Goal: Information Seeking & Learning: Compare options

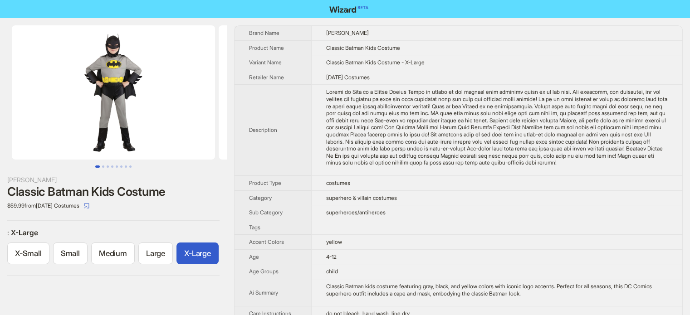
scroll to position [0, 4]
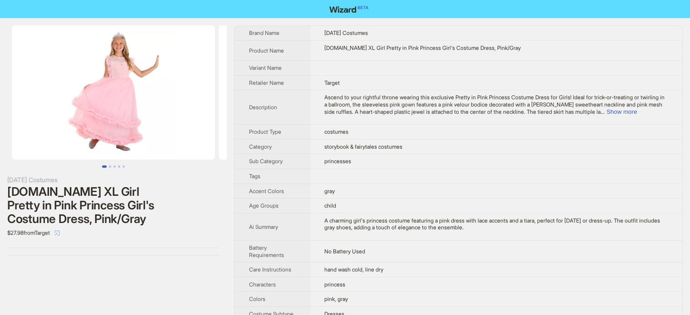
click at [60, 232] on icon "select" at bounding box center [57, 232] width 5 height 5
click at [637, 108] on button "Show more" at bounding box center [621, 111] width 30 height 7
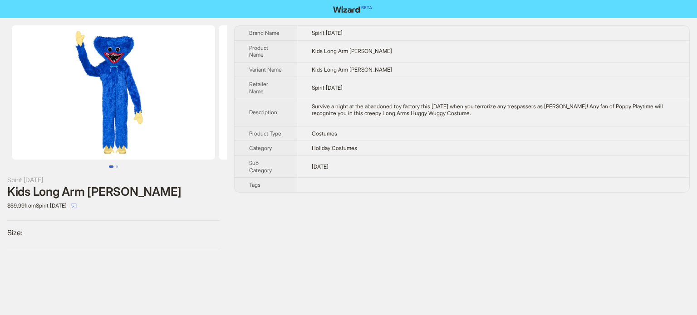
click at [77, 205] on icon "select" at bounding box center [73, 205] width 5 height 5
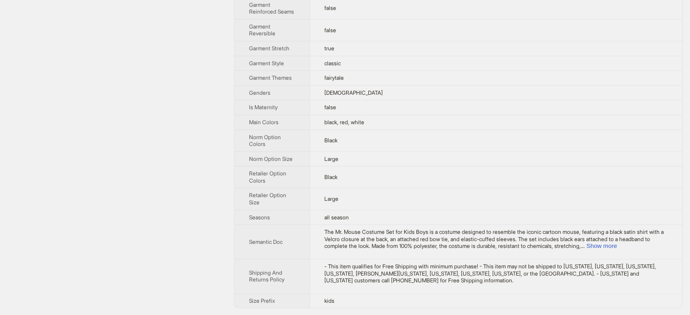
scroll to position [518, 0]
click at [617, 245] on button "Show more" at bounding box center [602, 245] width 30 height 7
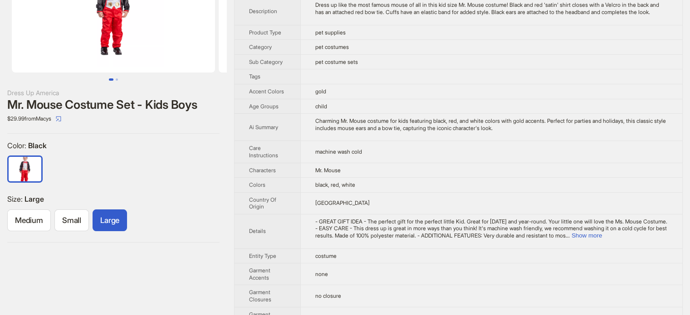
scroll to position [73, 0]
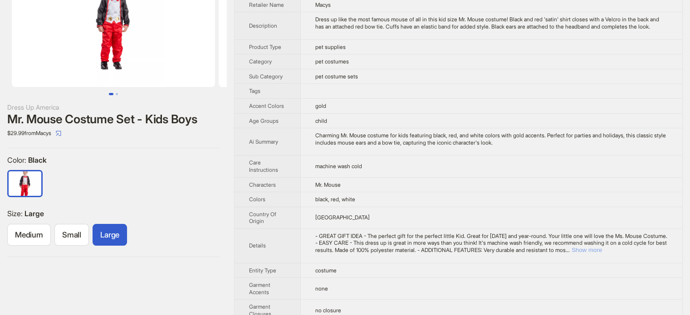
click at [602, 254] on button "Show more" at bounding box center [587, 250] width 30 height 7
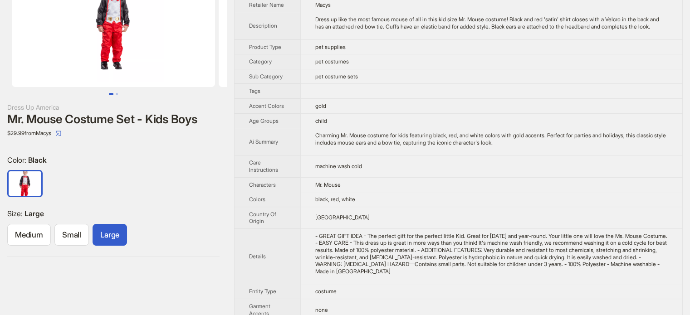
scroll to position [0, 0]
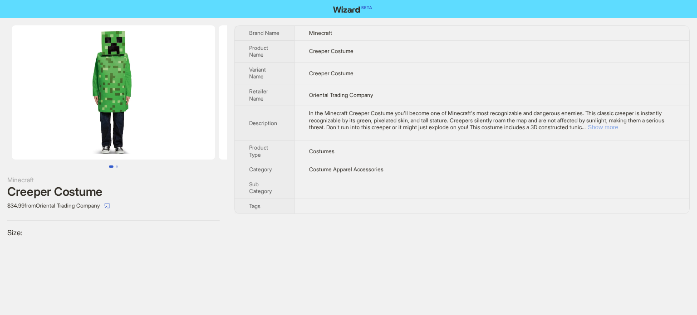
click at [618, 124] on button "Show more" at bounding box center [602, 127] width 30 height 7
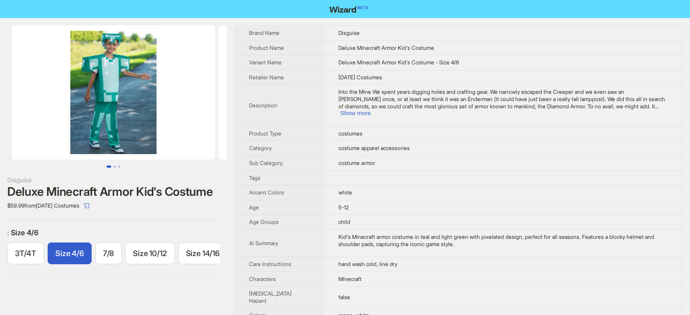
scroll to position [0, 13]
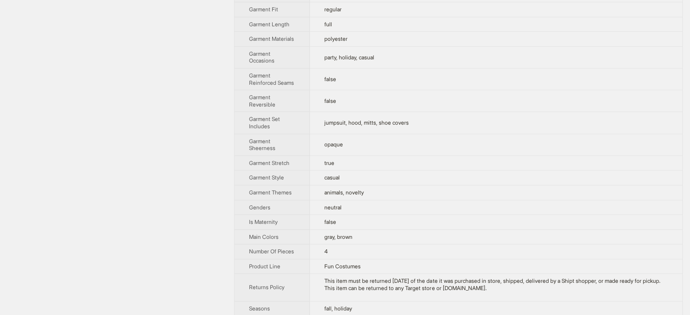
scroll to position [454, 0]
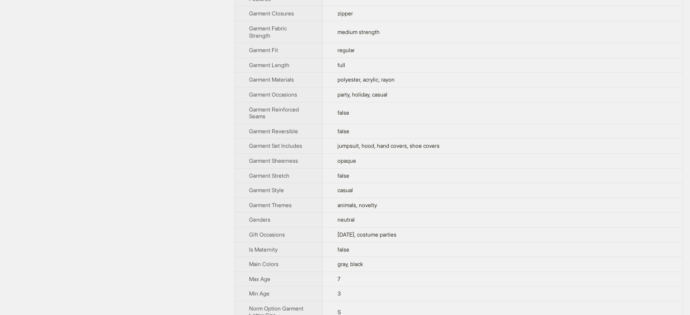
scroll to position [454, 0]
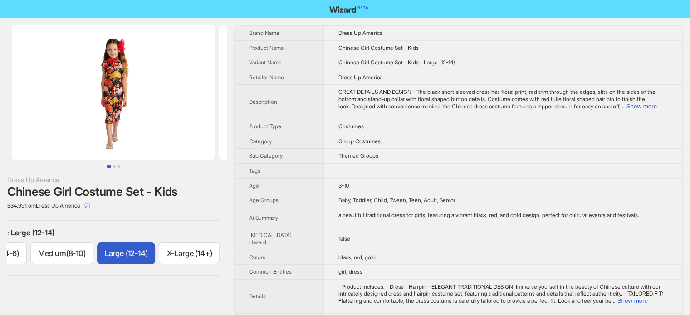
scroll to position [0, 199]
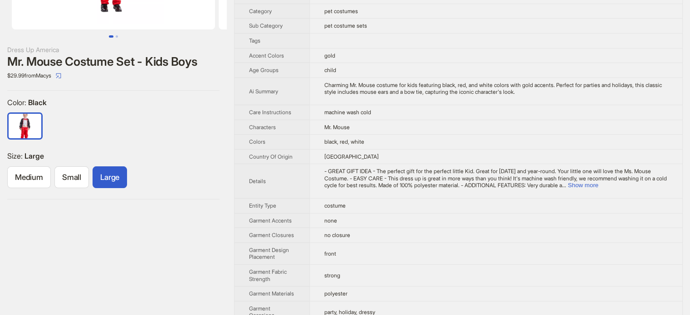
scroll to position [136, 0]
